Goal: Information Seeking & Learning: Find specific fact

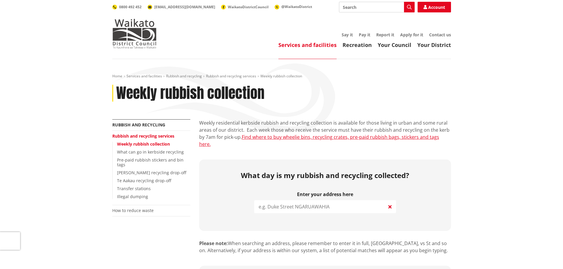
click at [304, 204] on input "search" at bounding box center [325, 207] width 142 height 13
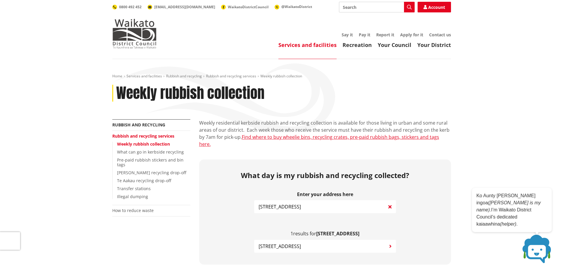
type input "[STREET_ADDRESS]"
click at [296, 243] on span "[STREET_ADDRESS]" at bounding box center [280, 246] width 42 height 7
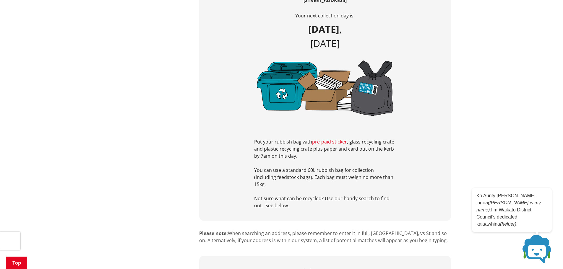
scroll to position [237, 0]
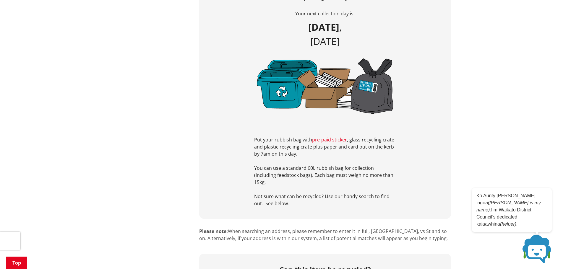
click at [377, 136] on p "Put your rubbish bag with pre-paid sticker , glass recycling crate and plastic …" at bounding box center [325, 146] width 142 height 21
drag, startPoint x: 367, startPoint y: 133, endPoint x: 388, endPoint y: 134, distance: 20.5
click at [368, 136] on p "Put your rubbish bag with pre-paid sticker , glass recycling crate and plastic …" at bounding box center [325, 146] width 142 height 21
click at [281, 136] on p "Put your rubbish bag with pre-paid sticker , glass recycling crate and plastic …" at bounding box center [325, 146] width 142 height 21
click at [370, 136] on p "Put your rubbish bag with pre-paid sticker , glass recycling crate and plastic …" at bounding box center [325, 146] width 142 height 21
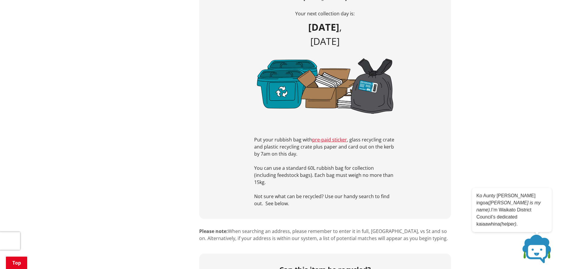
click at [277, 143] on p "Put your rubbish bag with pre-paid sticker , glass recycling crate and plastic …" at bounding box center [325, 146] width 142 height 21
click at [383, 127] on div "Put your rubbish bag with pre-paid sticker , glass recycling crate and plastic …" at bounding box center [325, 164] width 142 height 85
click at [289, 140] on p "Put your rubbish bag with pre-paid sticker , glass recycling crate and plastic …" at bounding box center [325, 146] width 142 height 21
drag, startPoint x: 299, startPoint y: 143, endPoint x: 305, endPoint y: 144, distance: 5.6
click at [300, 143] on p "Put your rubbish bag with pre-paid sticker , glass recycling crate and plastic …" at bounding box center [325, 146] width 142 height 21
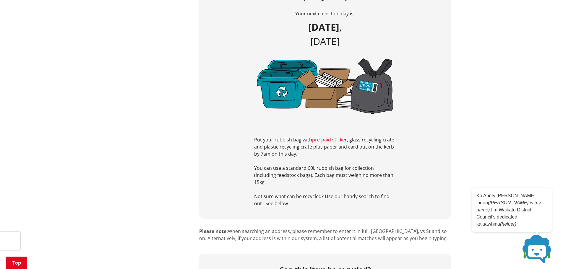
click at [285, 172] on div "Put your rubbish bag with pre-paid sticker , glass recycling crate and plastic …" at bounding box center [325, 164] width 142 height 85
click at [323, 165] on p "You can use a standard 60L rubbish bag for collection (including feedstock bags…" at bounding box center [325, 175] width 142 height 21
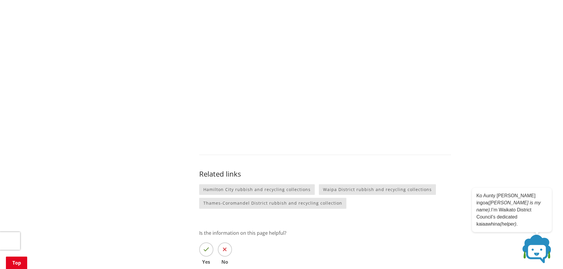
scroll to position [828, 0]
